Goal: Task Accomplishment & Management: Use online tool/utility

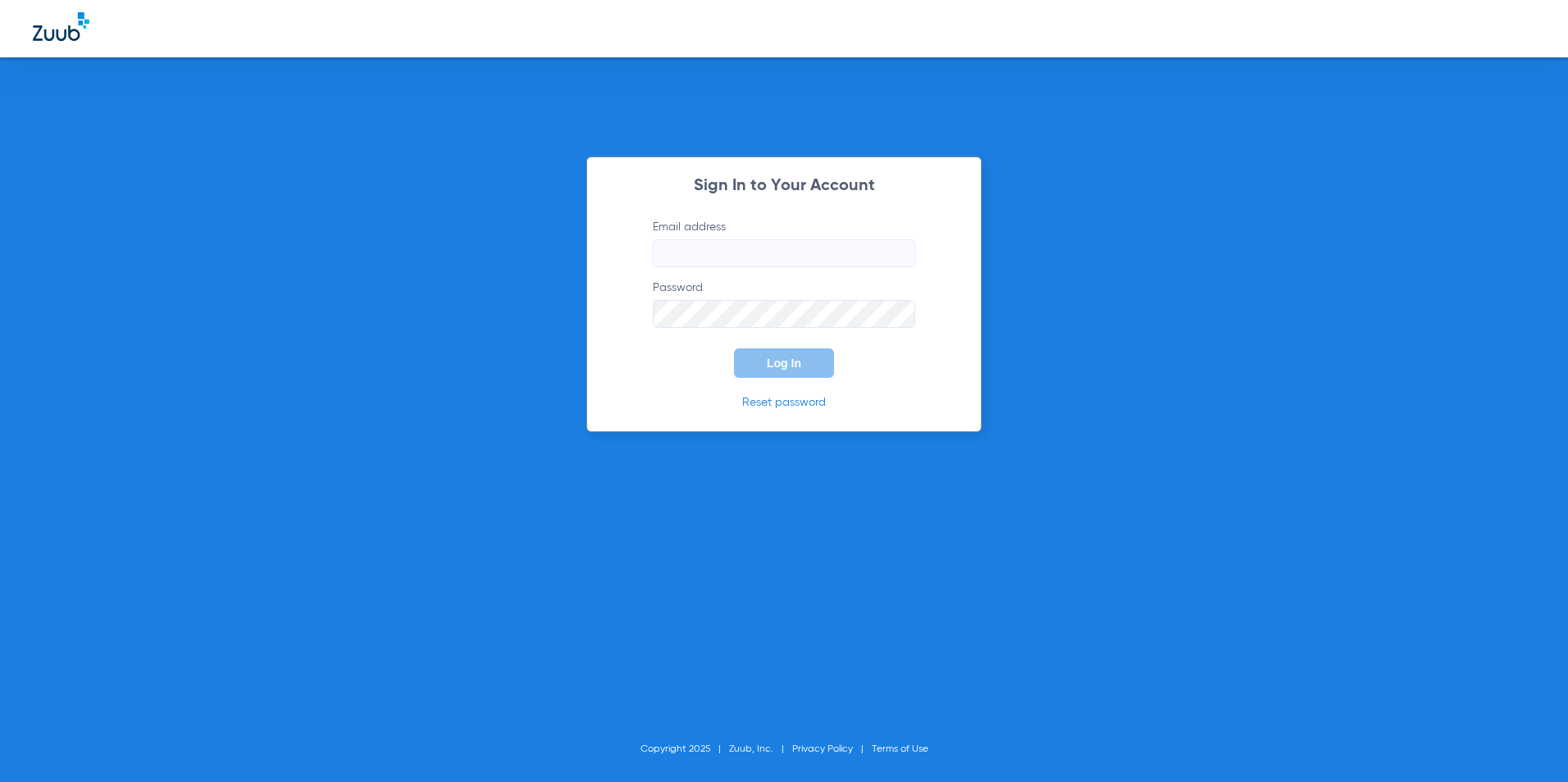
type input "[EMAIL_ADDRESS][DOMAIN_NAME]"
drag, startPoint x: 773, startPoint y: 350, endPoint x: 785, endPoint y: 354, distance: 12.6
click at [776, 354] on button "Log In" at bounding box center [784, 363] width 100 height 29
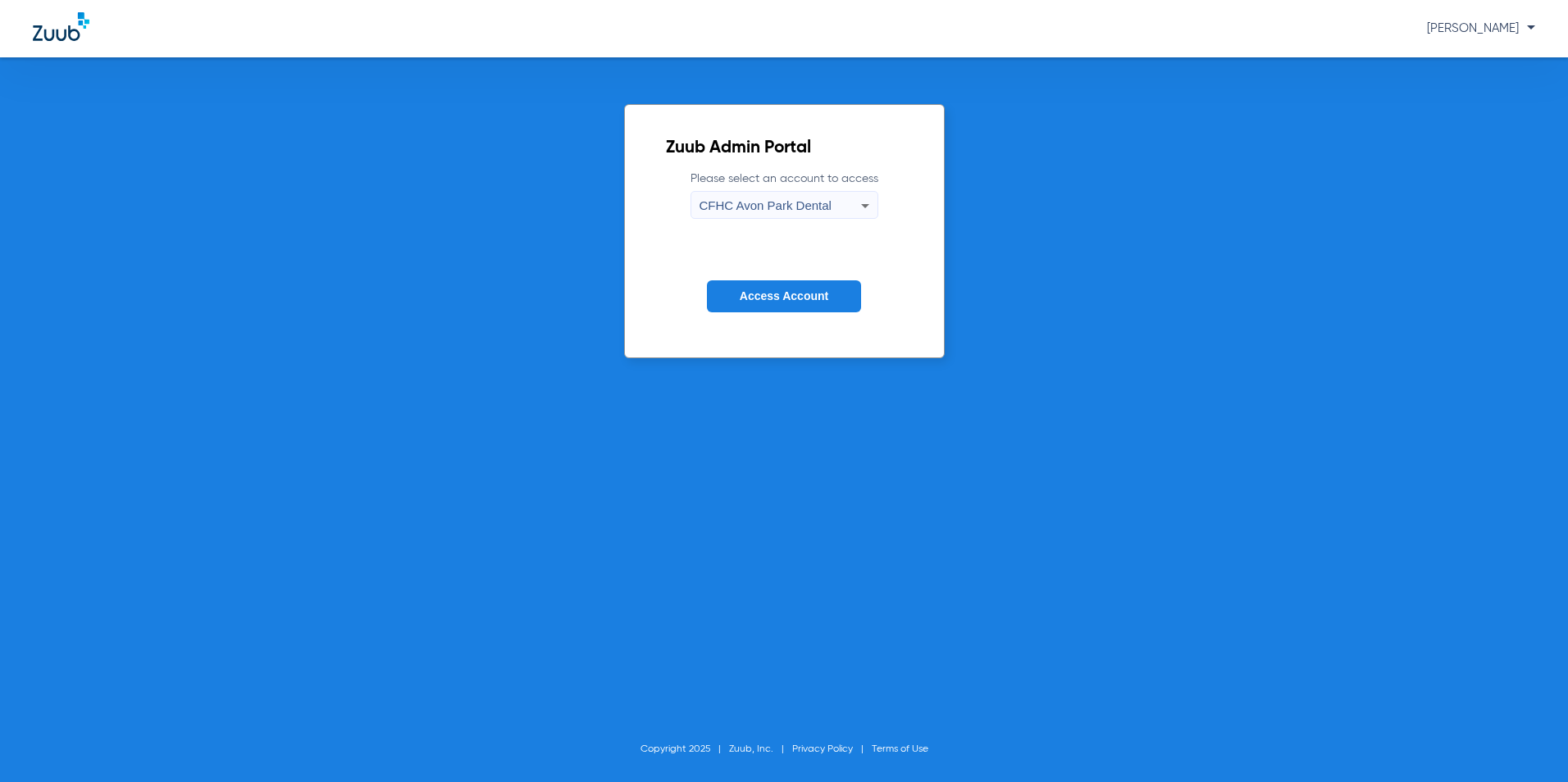
click at [794, 220] on form "Please select an account to access [GEOGRAPHIC_DATA] Dental Access Account" at bounding box center [784, 253] width 237 height 167
click at [794, 204] on span "CFHC Avon Park Dental" at bounding box center [765, 204] width 132 height 14
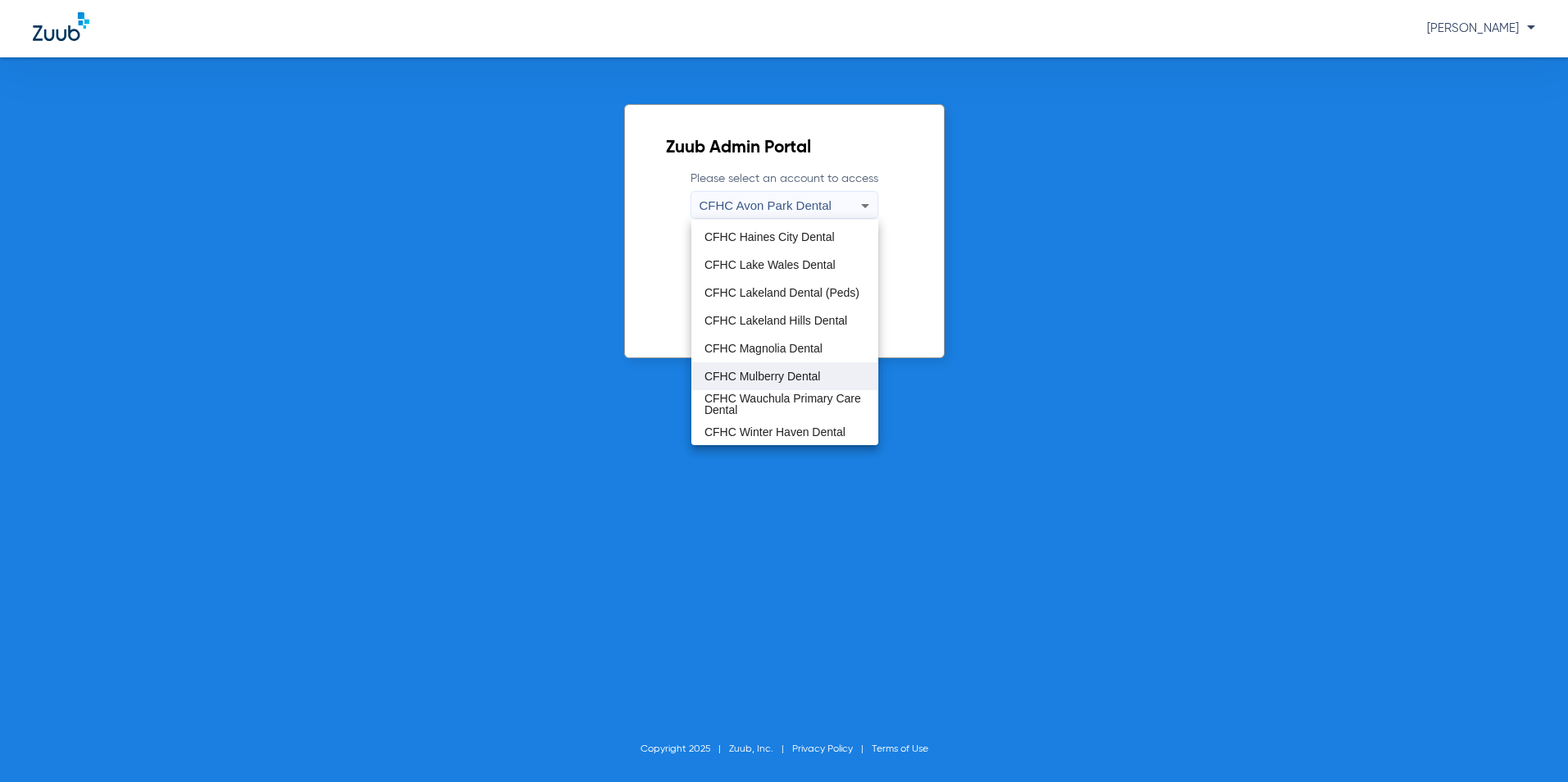
scroll to position [109, 0]
click at [752, 403] on span "CFHC Wauchula Primary Care Dental" at bounding box center [785, 403] width 160 height 23
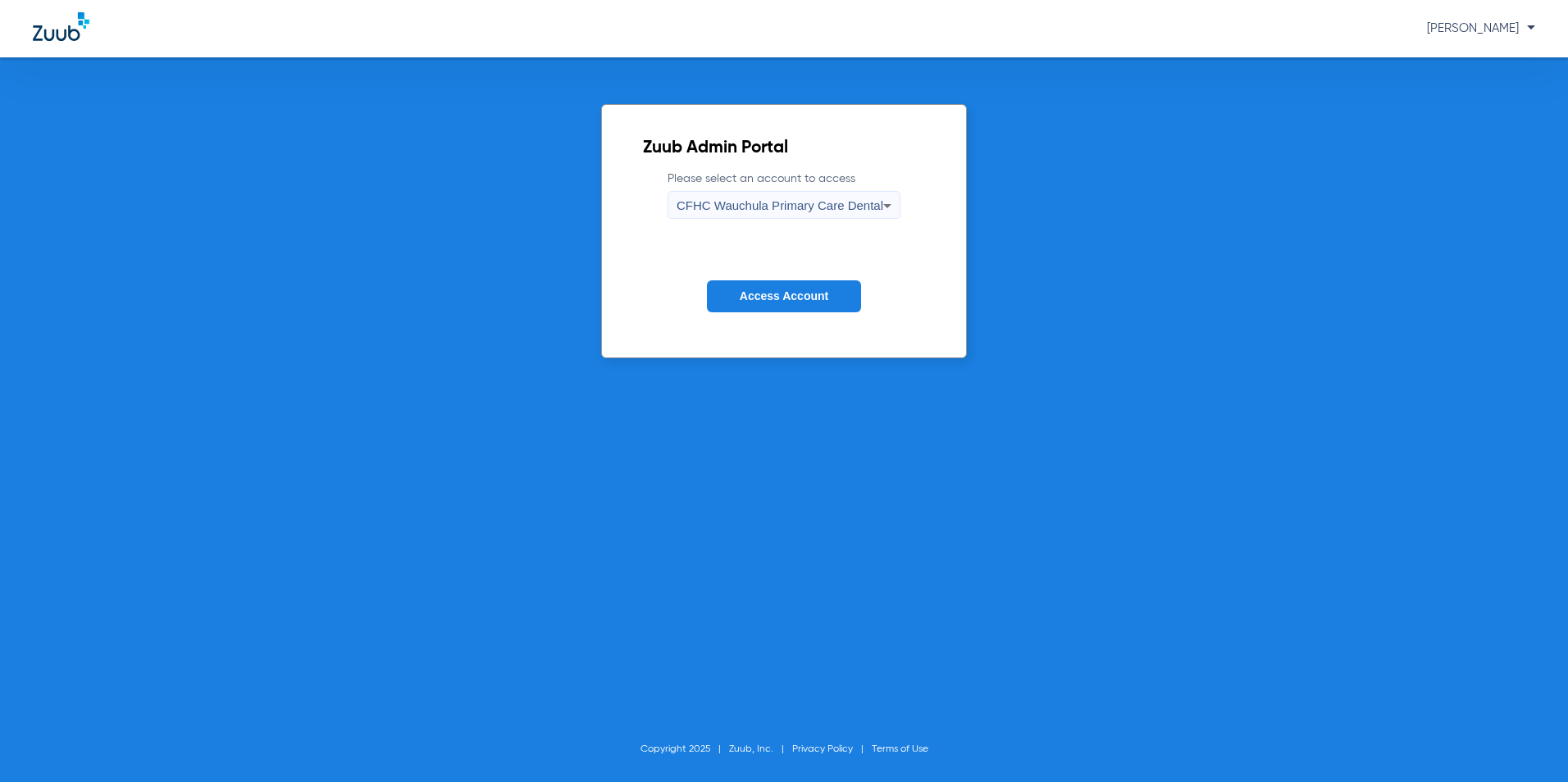
click at [806, 298] on span "Access Account" at bounding box center [784, 296] width 88 height 13
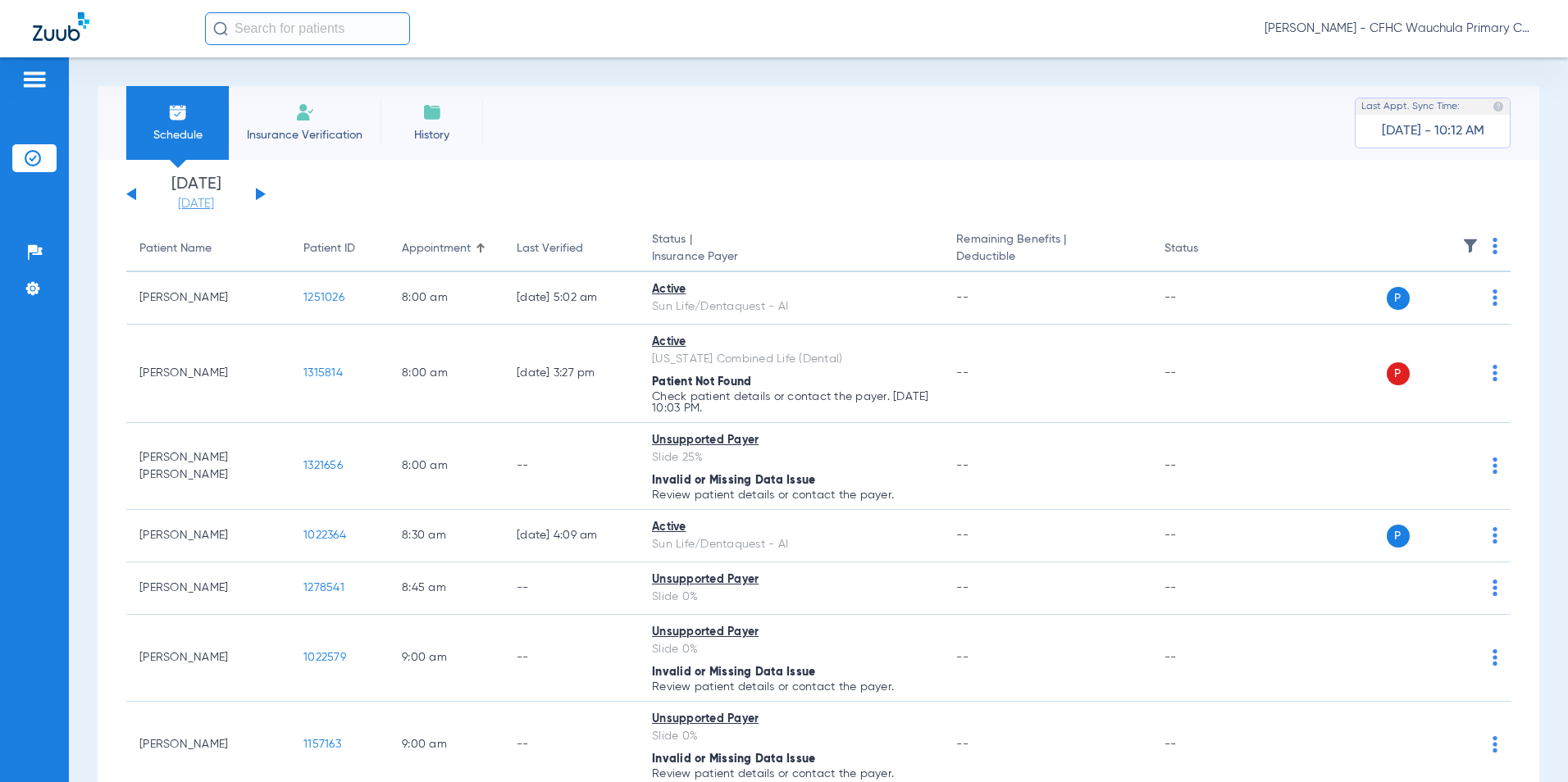
click at [199, 208] on link "[DATE]" at bounding box center [195, 204] width 99 height 17
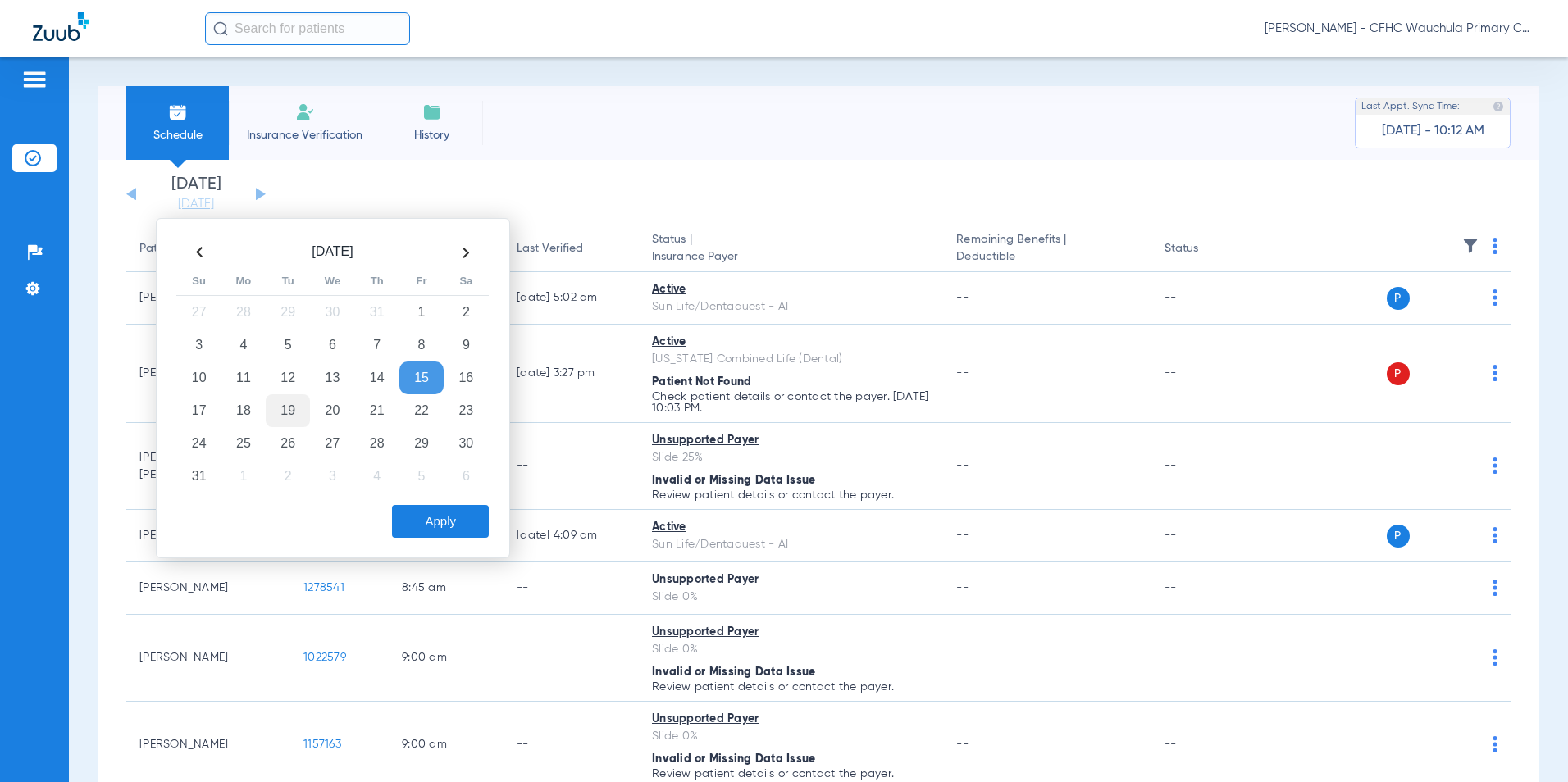
click at [284, 406] on td "19" at bounding box center [287, 411] width 44 height 33
drag, startPoint x: 420, startPoint y: 510, endPoint x: 487, endPoint y: 497, distance: 68.2
click at [424, 512] on button "Apply" at bounding box center [439, 521] width 97 height 33
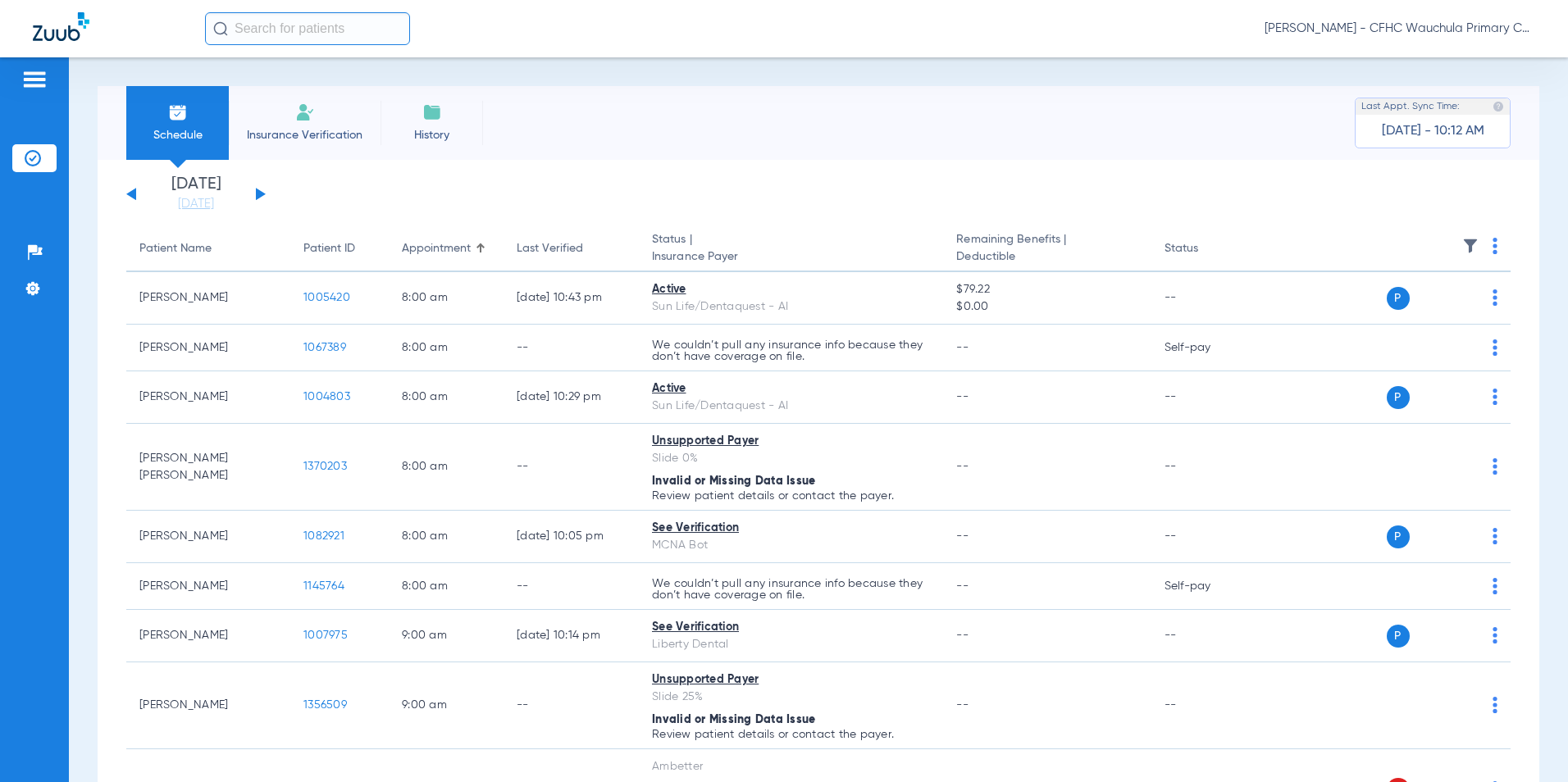
click at [1477, 246] on th at bounding box center [1387, 250] width 249 height 46
click at [1492, 250] on img at bounding box center [1494, 246] width 5 height 17
click at [1411, 312] on span "Verify All" at bounding box center [1422, 310] width 99 height 11
